Goal: Browse casually: Explore the website without a specific task or goal

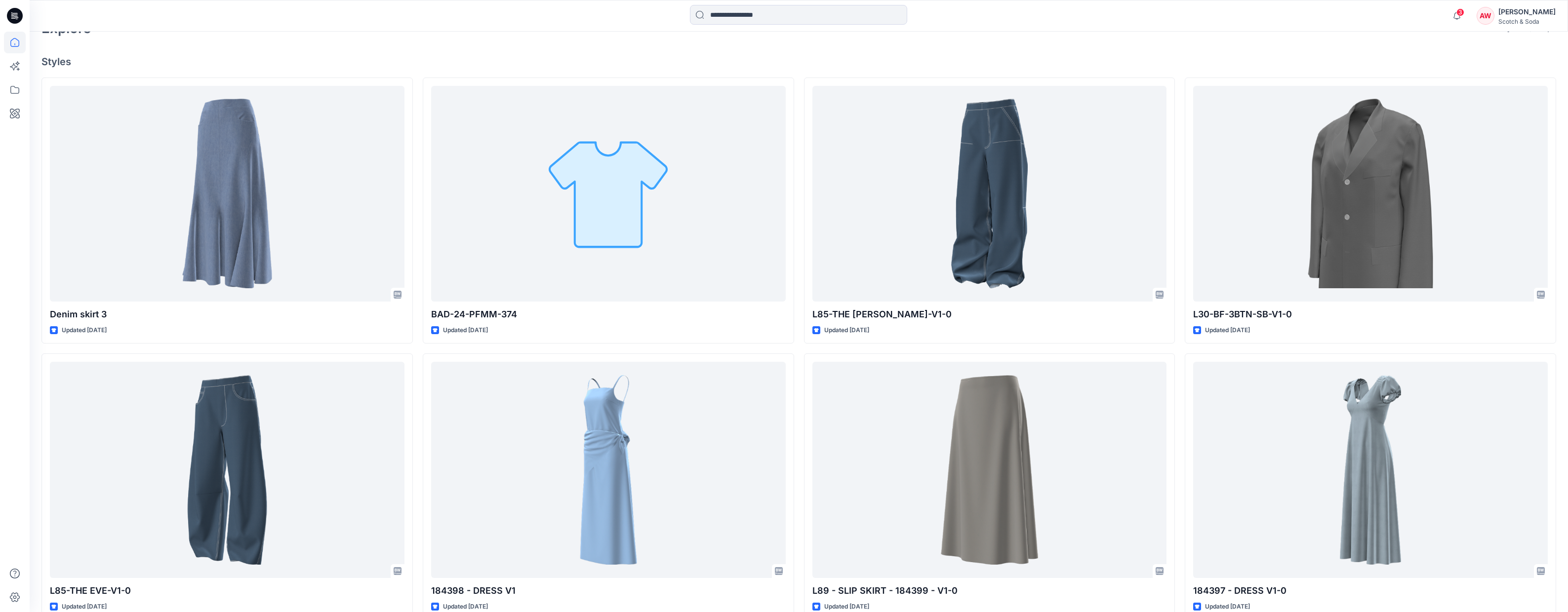
scroll to position [245, 0]
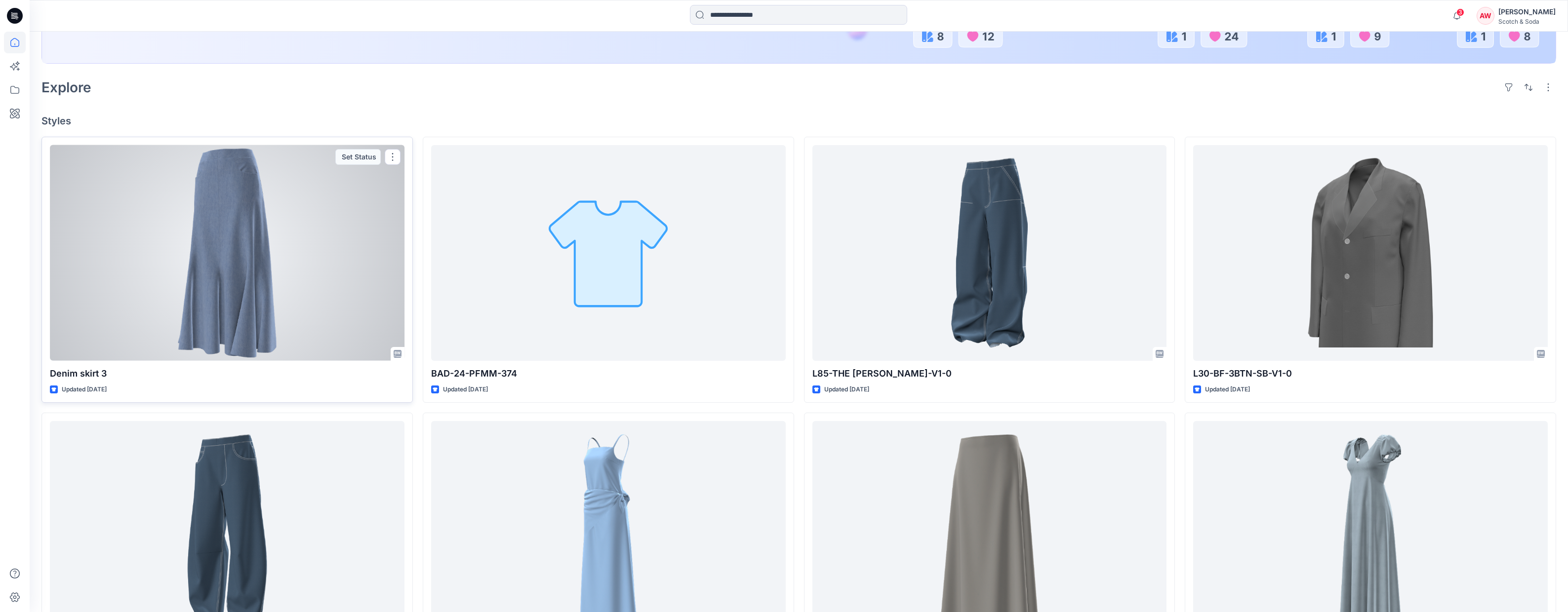
click at [244, 249] on div at bounding box center [227, 253] width 355 height 216
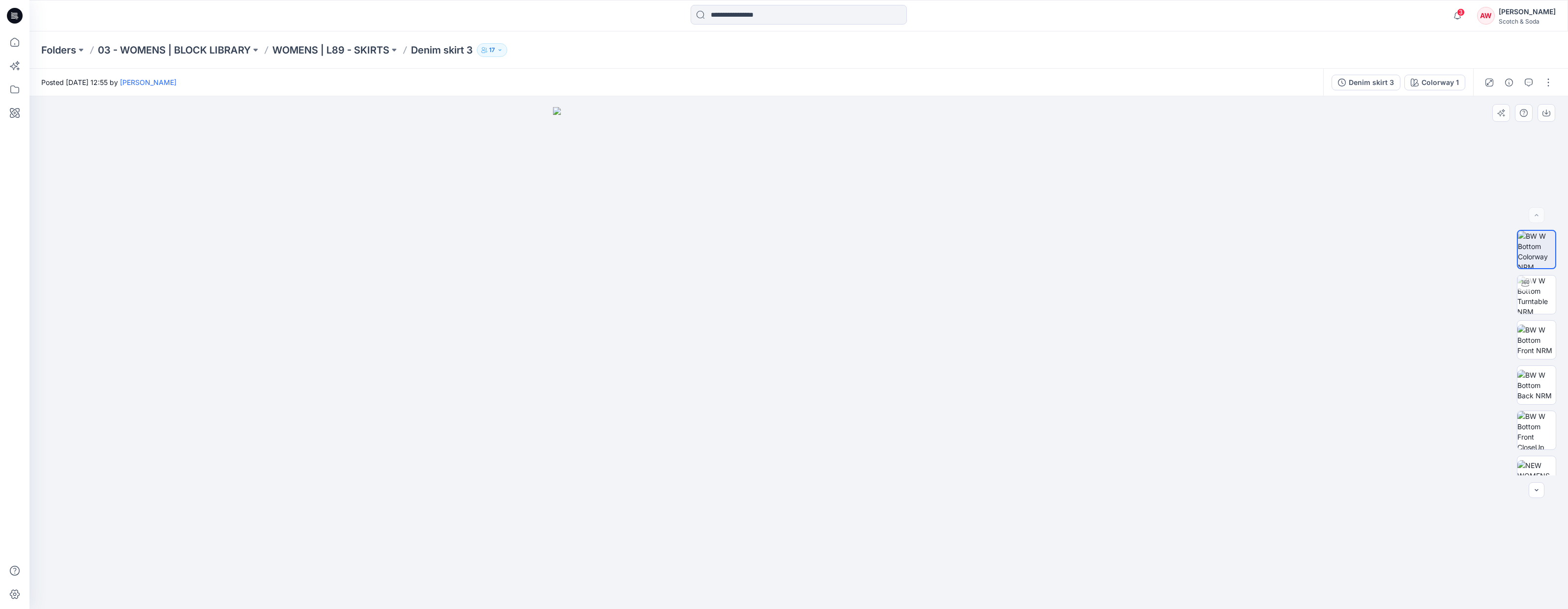
drag, startPoint x: 818, startPoint y: 247, endPoint x: 829, endPoint y: 251, distance: 11.7
click at [833, 249] on img at bounding box center [799, 358] width 491 height 502
click at [1538, 294] on img at bounding box center [1536, 295] width 39 height 38
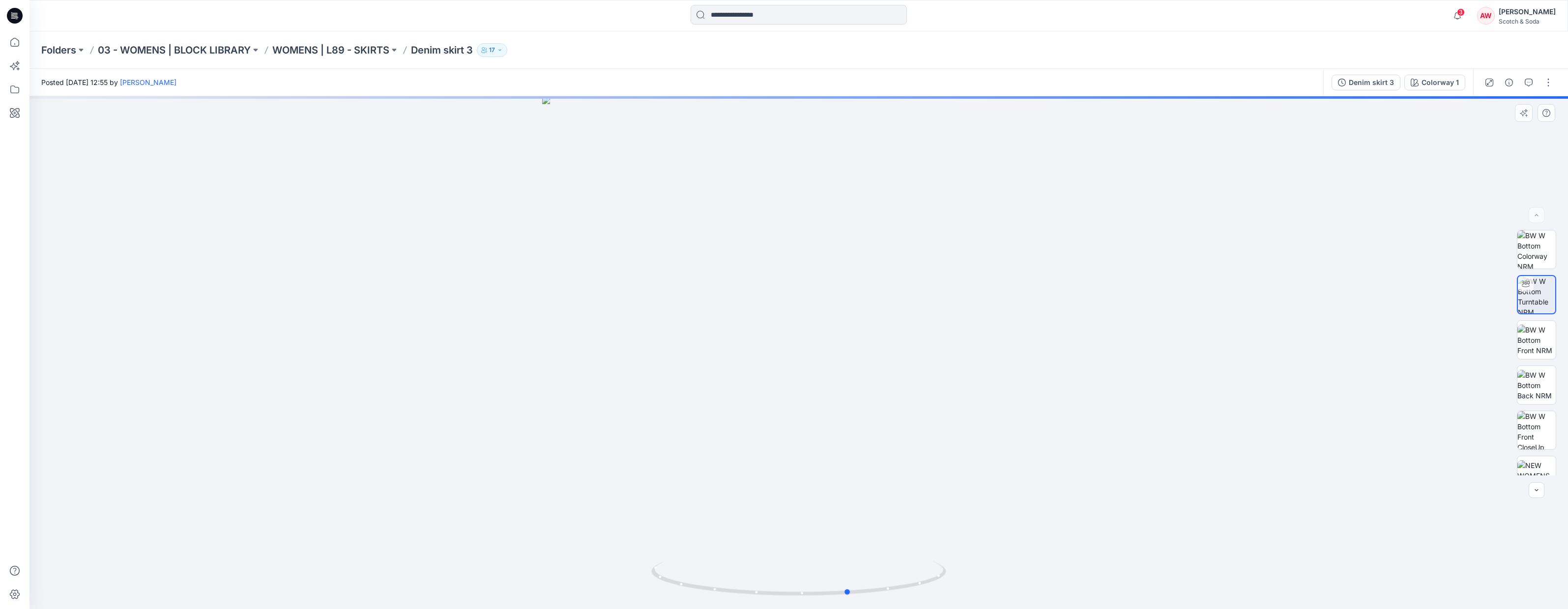
drag, startPoint x: 827, startPoint y: 322, endPoint x: 874, endPoint y: 324, distance: 47.0
click at [874, 324] on div at bounding box center [799, 353] width 1538 height 513
drag, startPoint x: 857, startPoint y: 326, endPoint x: 661, endPoint y: 259, distance: 207.1
click at [654, 260] on div at bounding box center [799, 353] width 1538 height 513
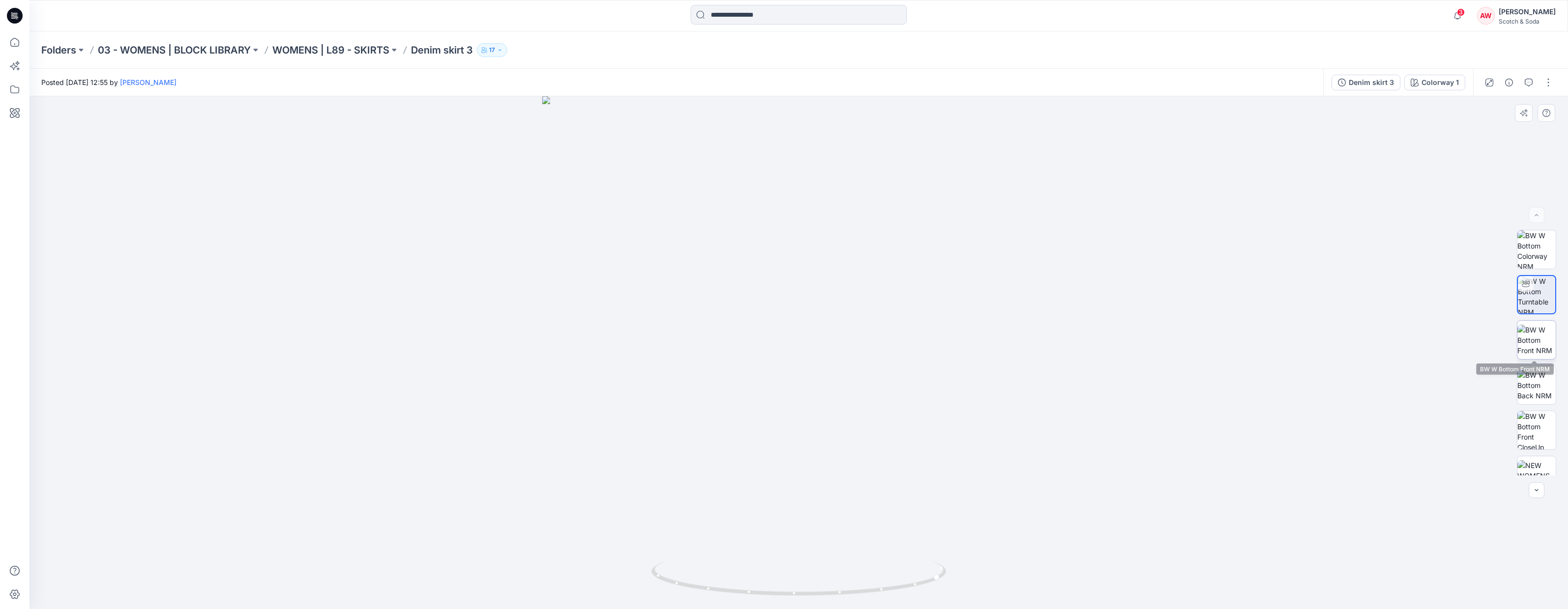
click at [1529, 336] on img at bounding box center [1536, 340] width 39 height 31
click at [1519, 386] on img at bounding box center [1536, 385] width 39 height 31
click at [1519, 345] on img at bounding box center [1536, 340] width 39 height 31
